Goal: Task Accomplishment & Management: Complete application form

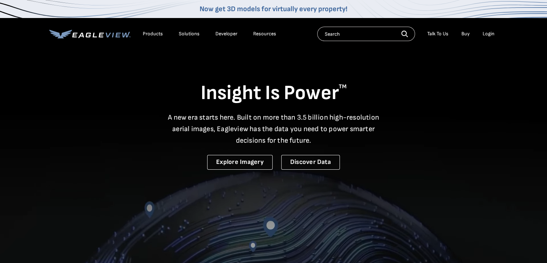
click at [490, 35] on div "Login" at bounding box center [489, 34] width 12 height 6
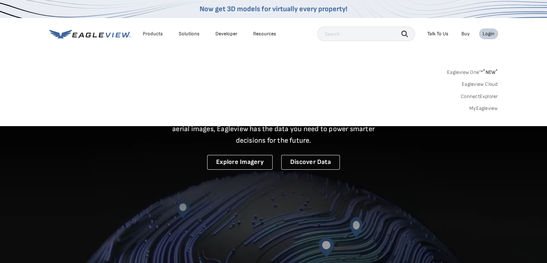
click at [476, 88] on div "Eagleview One™ * NEW * Eagleview Cloud ConnectExplorer MyEagleview" at bounding box center [273, 89] width 449 height 45
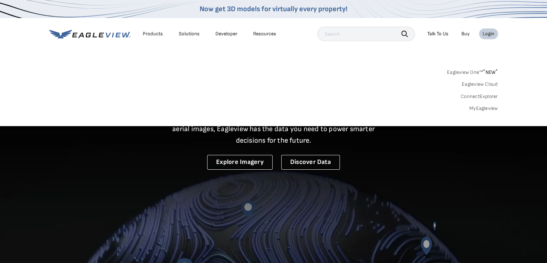
click at [478, 86] on link "Eagleview Cloud" at bounding box center [480, 84] width 36 height 6
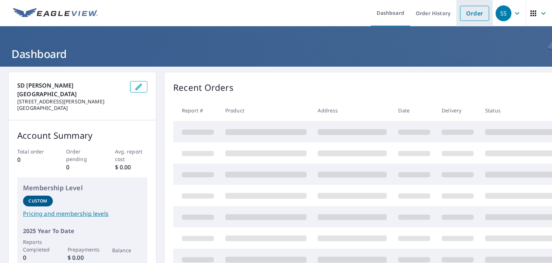
click at [478, 17] on link "Order" at bounding box center [474, 13] width 29 height 15
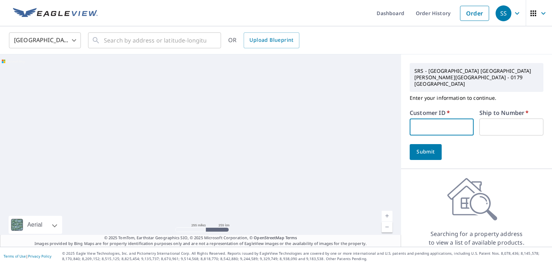
click at [445, 118] on input "text" at bounding box center [442, 126] width 64 height 17
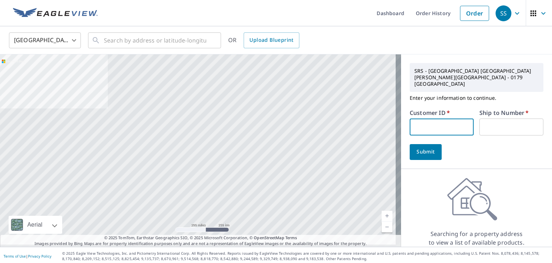
click at [430, 118] on input "text" at bounding box center [442, 126] width 64 height 17
paste input "S067202"
type input "S067202"
click at [501, 118] on input "text" at bounding box center [512, 126] width 64 height 17
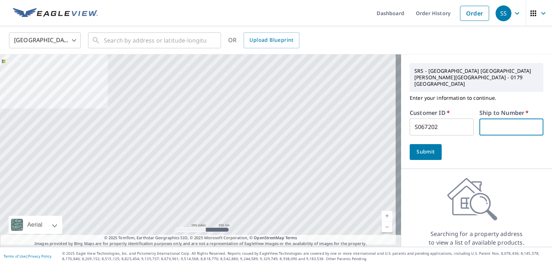
type input "1"
click at [416, 147] on span "Submit" at bounding box center [426, 151] width 21 height 9
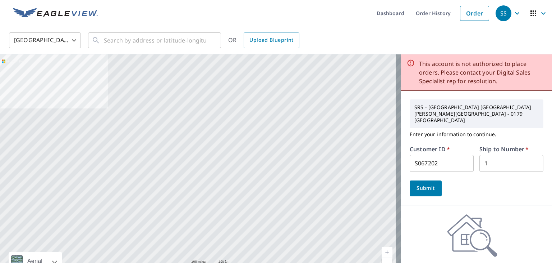
click at [438, 187] on div "SRS - SD SANFORD - SANFORD - 0179 SDSAN Enter your information to continue. Cus…" at bounding box center [476, 148] width 151 height 114
click at [462, 180] on div "Submit" at bounding box center [477, 188] width 134 height 16
click at [440, 146] on label "Customer ID   *" at bounding box center [430, 149] width 40 height 6
click at [440, 155] on input "S067202" at bounding box center [442, 163] width 64 height 17
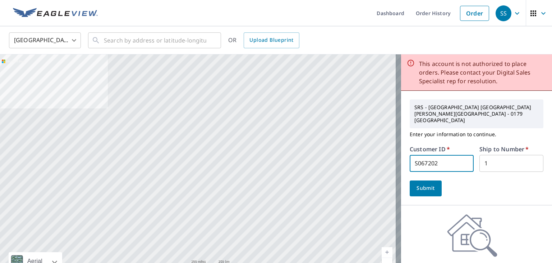
click at [441, 155] on input "S067202" at bounding box center [442, 163] width 64 height 17
click at [439, 155] on input "S067202" at bounding box center [442, 163] width 64 height 17
click at [452, 155] on input "S067202" at bounding box center [442, 163] width 64 height 17
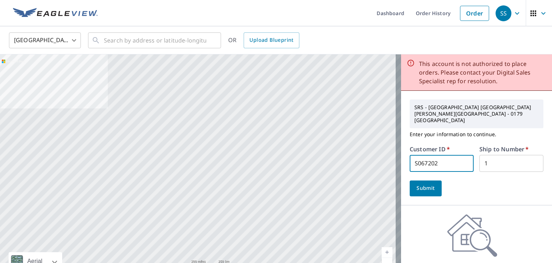
click at [452, 155] on input "S067202" at bounding box center [442, 163] width 64 height 17
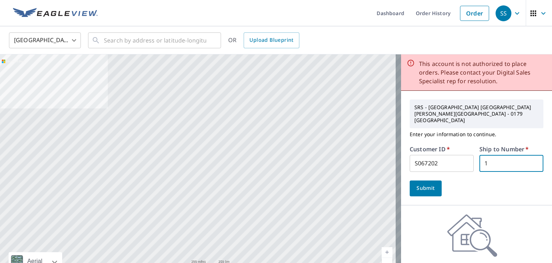
click at [499, 155] on input "1" at bounding box center [512, 163] width 64 height 17
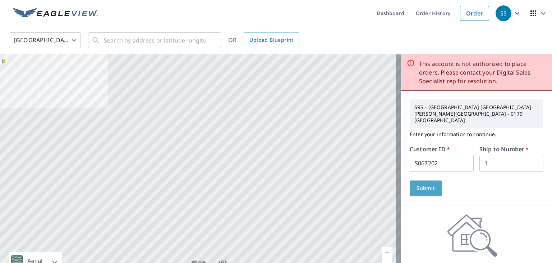
click at [416, 183] on span "Submit" at bounding box center [426, 187] width 21 height 9
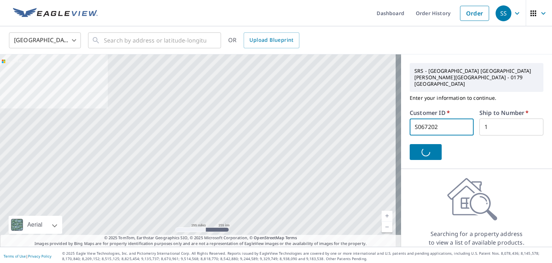
click at [440, 118] on input "S067202" at bounding box center [442, 126] width 64 height 17
click at [168, 29] on div "United States US ​ ​ OR Upload Blueprint" at bounding box center [276, 40] width 552 height 28
click at [154, 45] on input "text" at bounding box center [155, 40] width 103 height 20
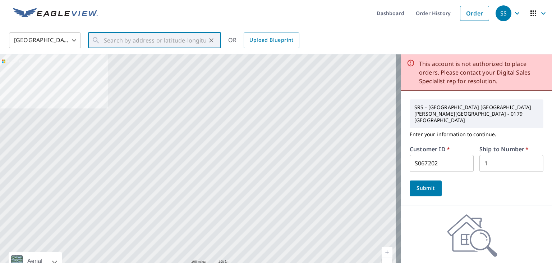
click at [450, 163] on form "Customer ID   * S067202 ​ Ship to Number   * 1 ​ Submit" at bounding box center [477, 171] width 134 height 50
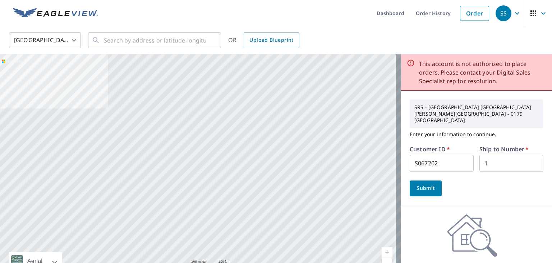
click at [450, 158] on input "S067202" at bounding box center [442, 163] width 64 height 17
click at [500, 155] on input "1" at bounding box center [512, 163] width 64 height 17
drag, startPoint x: 432, startPoint y: 178, endPoint x: 493, endPoint y: 162, distance: 63.2
click at [435, 180] on button "Submit" at bounding box center [426, 188] width 32 height 16
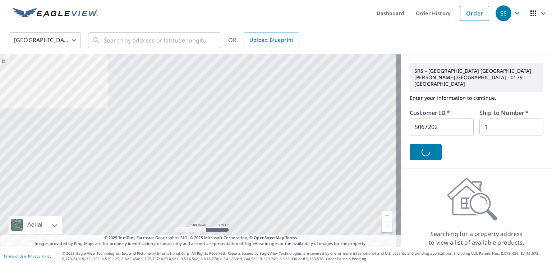
click at [443, 118] on input "S067202" at bounding box center [442, 126] width 64 height 17
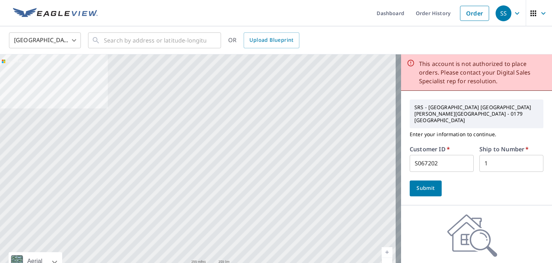
click at [436, 155] on input "S067202" at bounding box center [442, 163] width 64 height 17
click at [426, 181] on button "Submit" at bounding box center [426, 188] width 32 height 16
drag, startPoint x: 443, startPoint y: 147, endPoint x: 448, endPoint y: 144, distance: 6.4
click at [443, 155] on input "S067202" at bounding box center [442, 163] width 64 height 17
click at [436, 155] on input "S067202" at bounding box center [442, 163] width 64 height 17
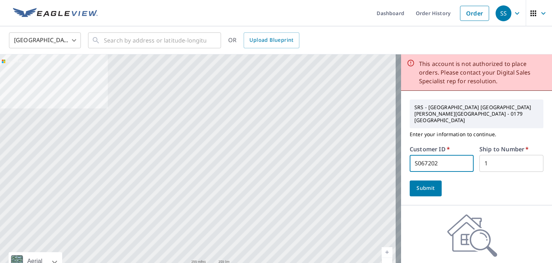
click at [436, 155] on input "S067202" at bounding box center [442, 163] width 64 height 17
type input "sdsan"
click at [434, 180] on button "Submit" at bounding box center [426, 188] width 32 height 16
click at [437, 155] on input "sdsan" at bounding box center [442, 163] width 64 height 17
